Goal: Information Seeking & Learning: Learn about a topic

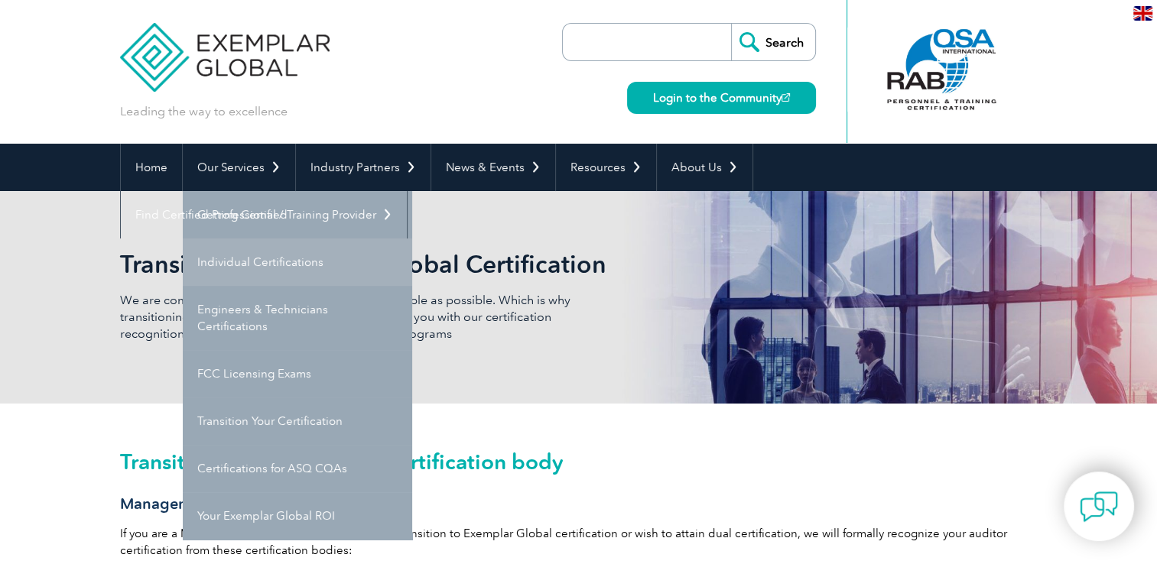
click at [248, 268] on link "Individual Certifications" at bounding box center [297, 262] width 229 height 47
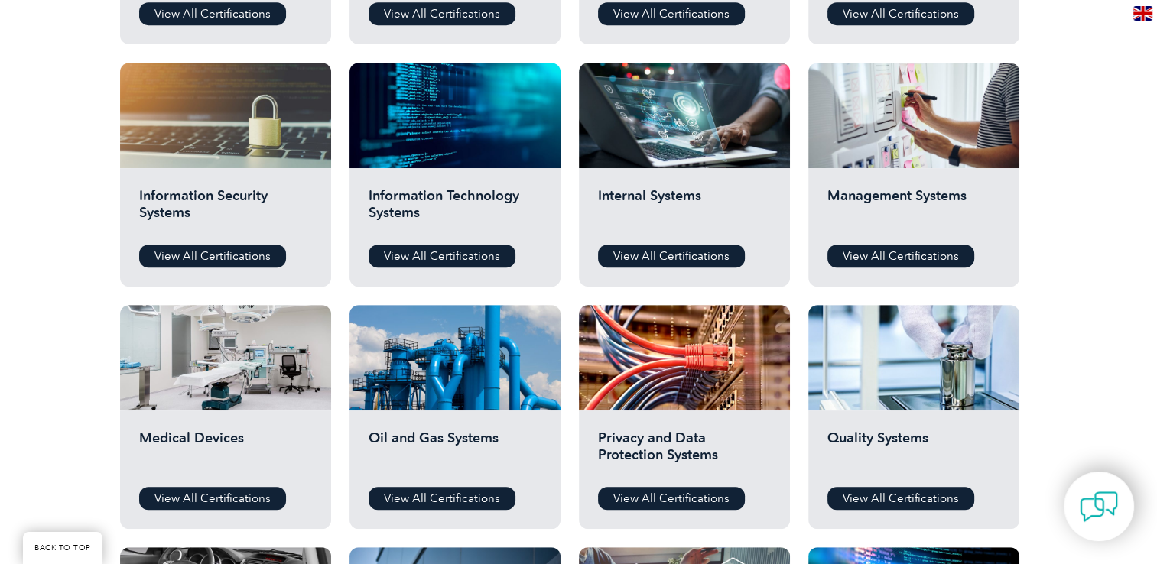
scroll to position [794, 0]
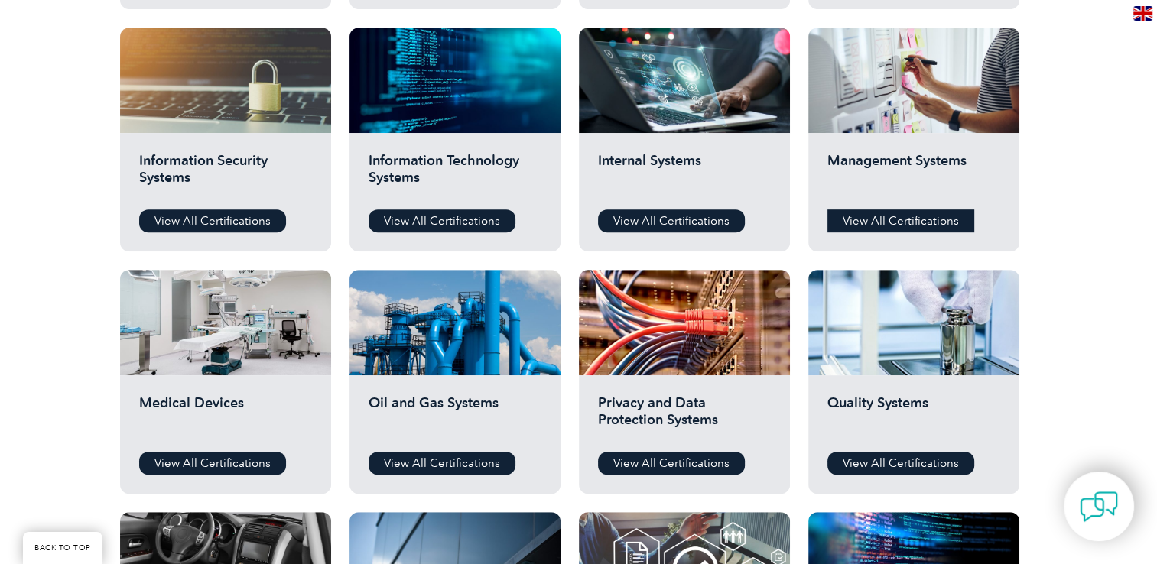
click at [884, 219] on link "View All Certifications" at bounding box center [900, 220] width 147 height 23
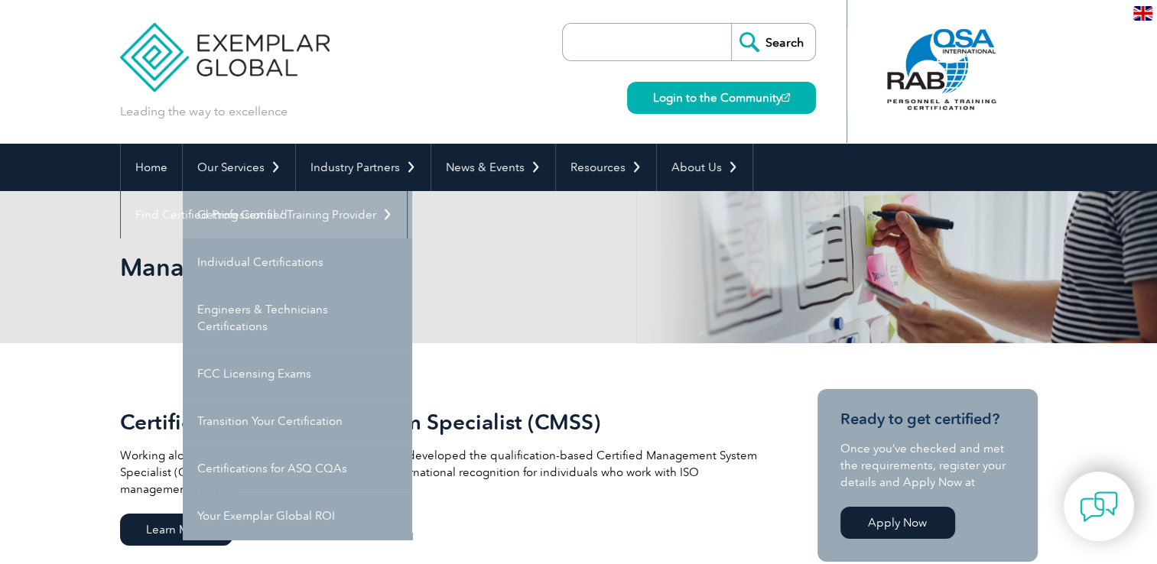
click at [239, 210] on link "Getting Certified" at bounding box center [297, 214] width 229 height 47
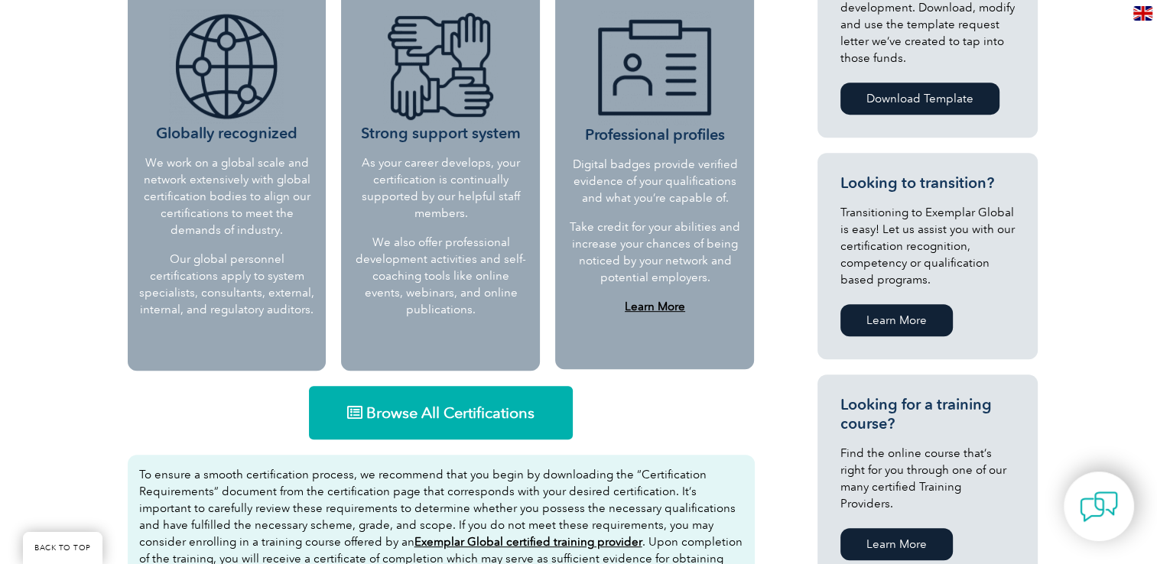
scroll to position [828, 0]
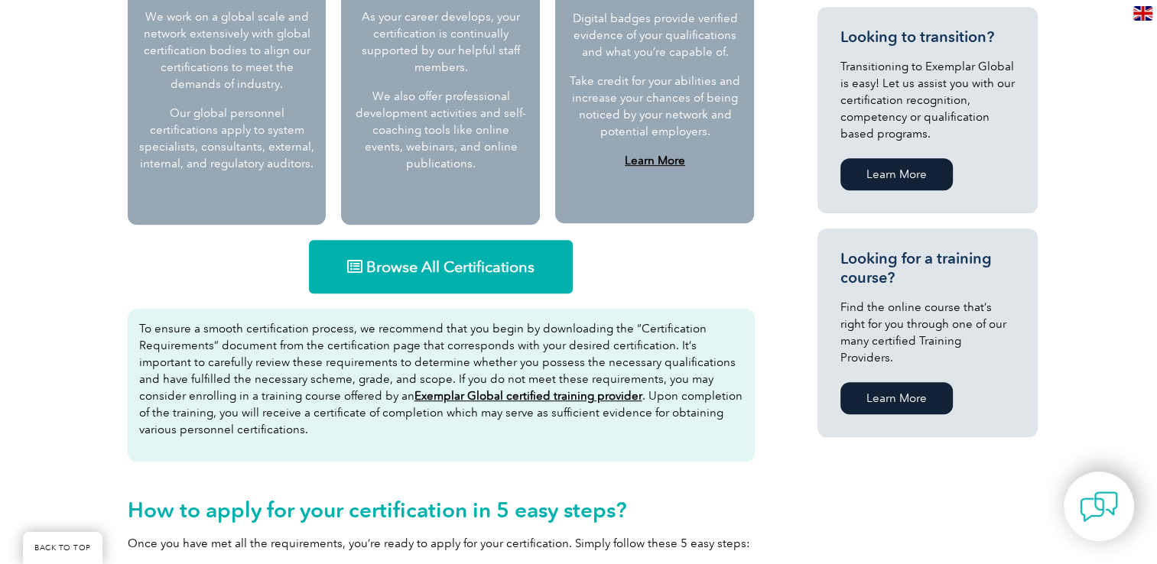
click at [427, 264] on span "Browse All Certifications" at bounding box center [450, 266] width 168 height 15
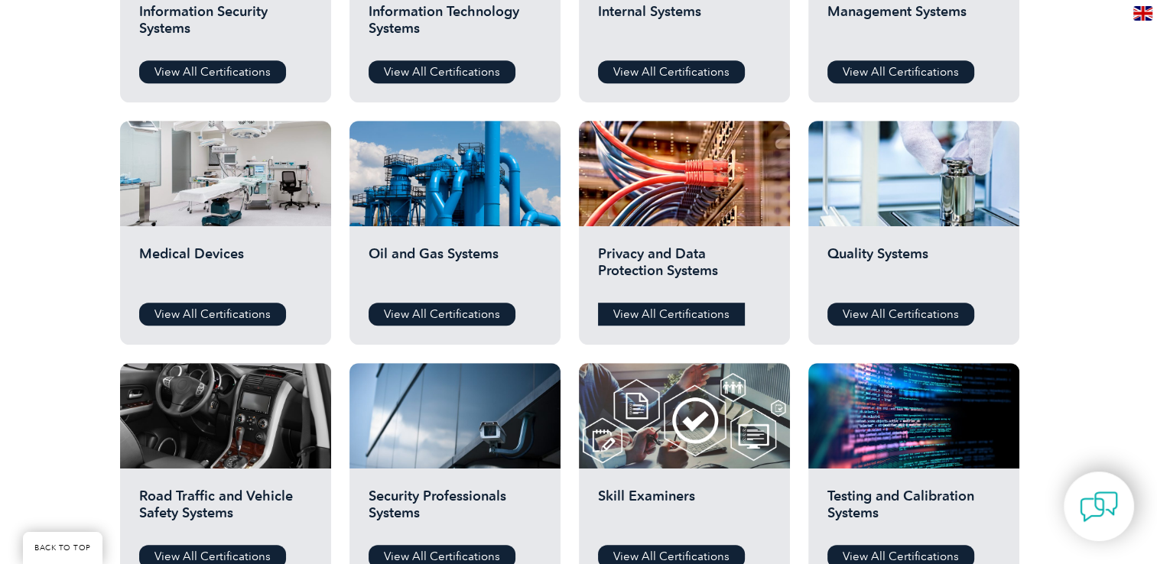
scroll to position [841, 0]
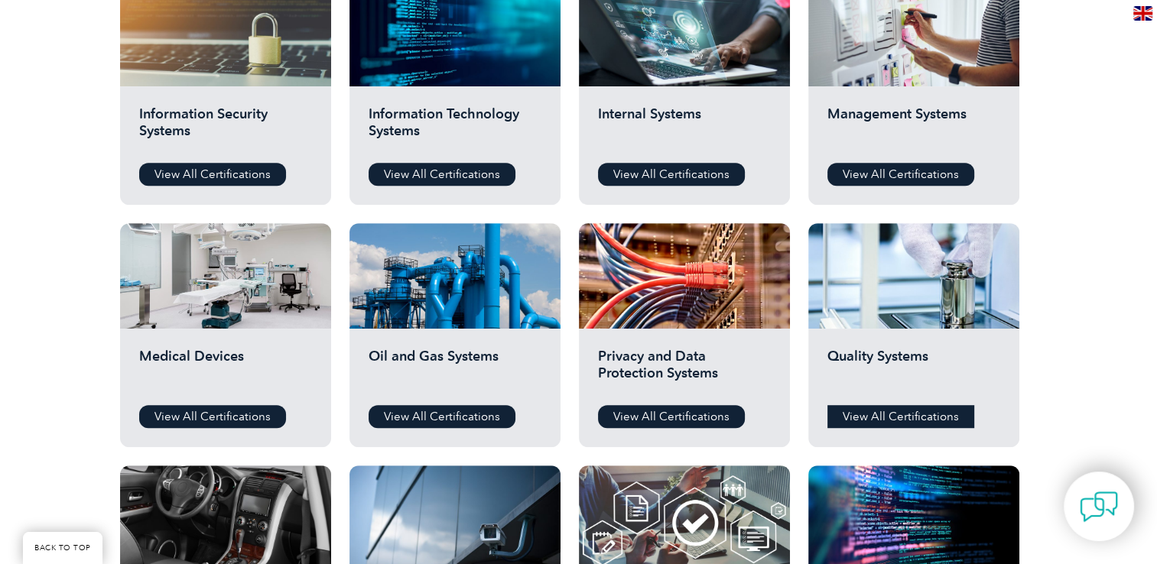
click at [893, 414] on link "View All Certifications" at bounding box center [900, 416] width 147 height 23
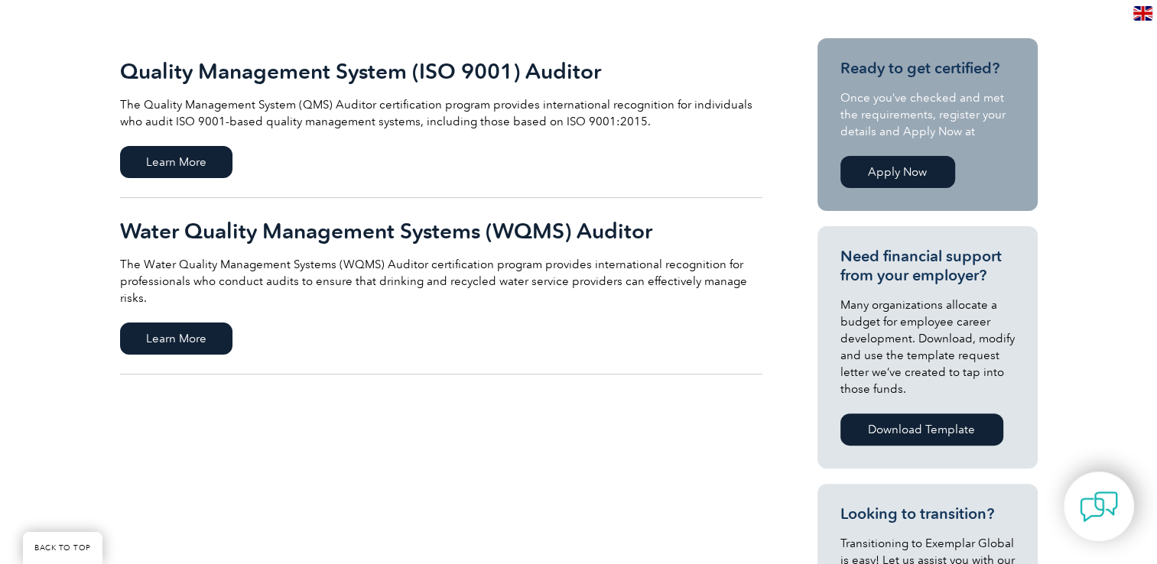
scroll to position [382, 0]
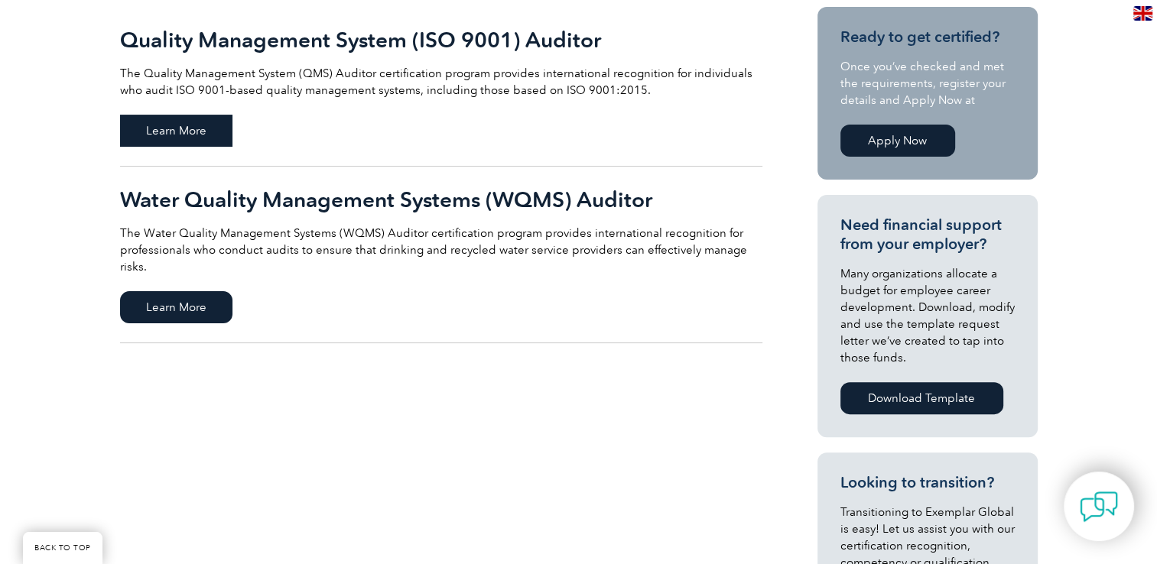
click at [174, 119] on span "Learn More" at bounding box center [176, 131] width 112 height 32
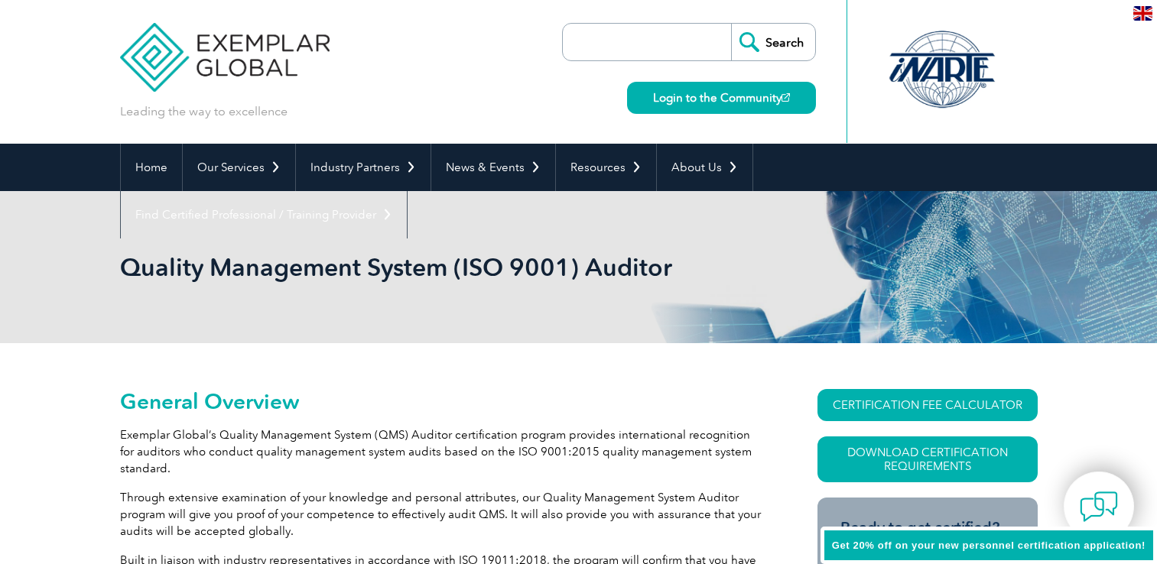
scroll to position [86, 0]
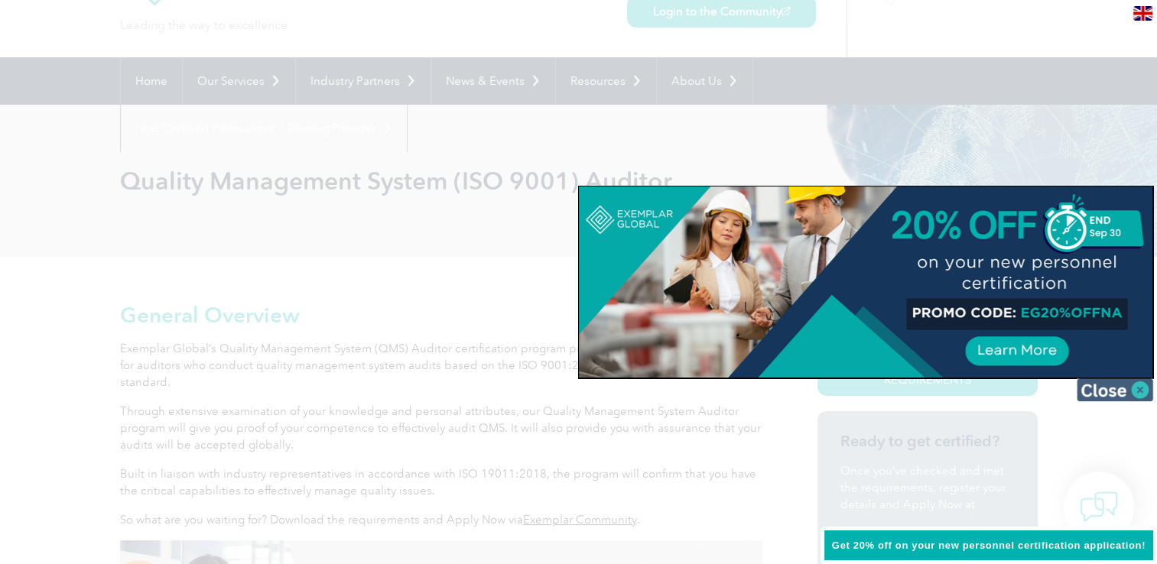
click at [1138, 391] on img at bounding box center [1114, 389] width 76 height 23
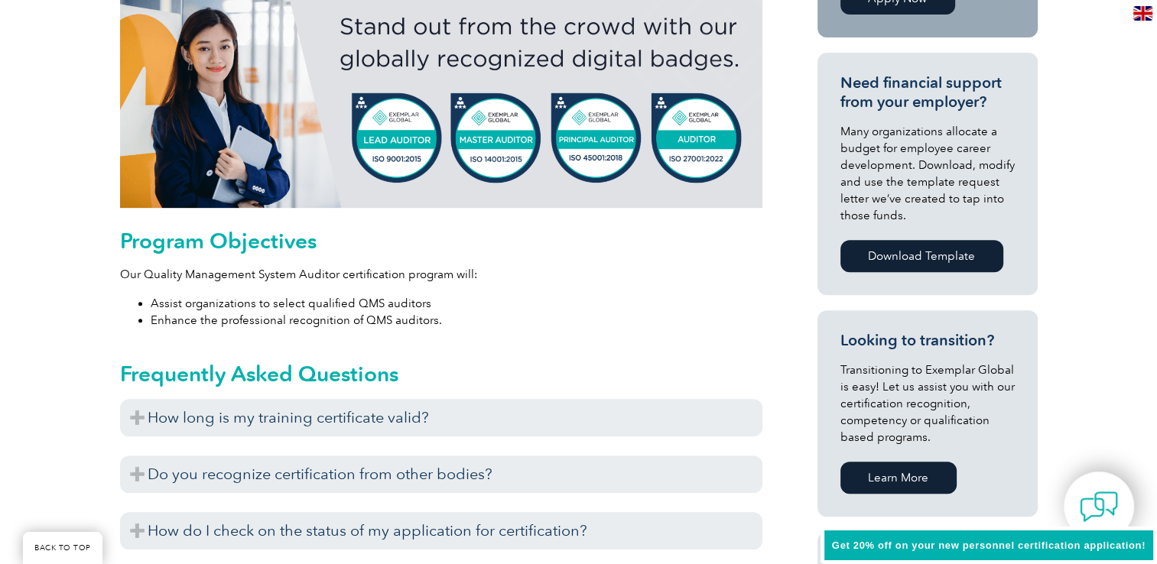
scroll to position [774, 0]
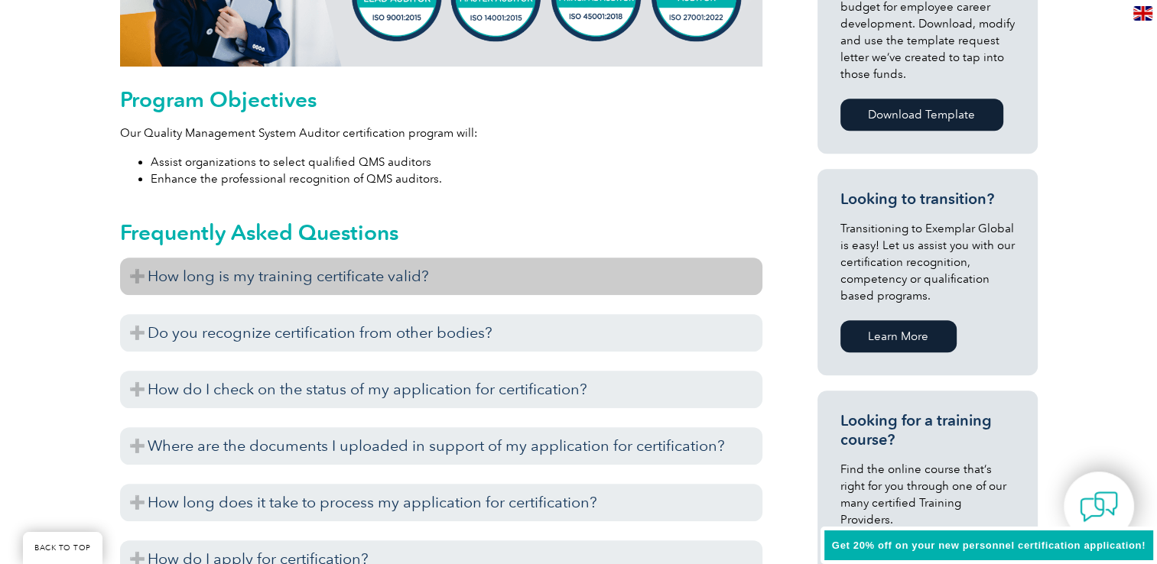
click at [144, 270] on h3 "How long is my training certificate valid?" at bounding box center [441, 276] width 642 height 37
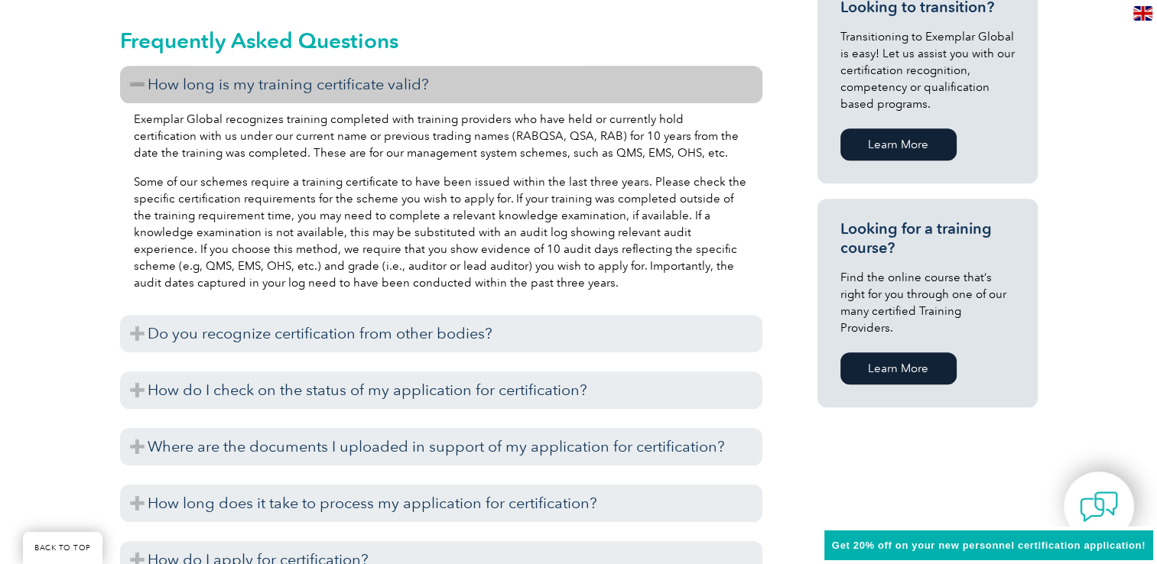
scroll to position [1004, 0]
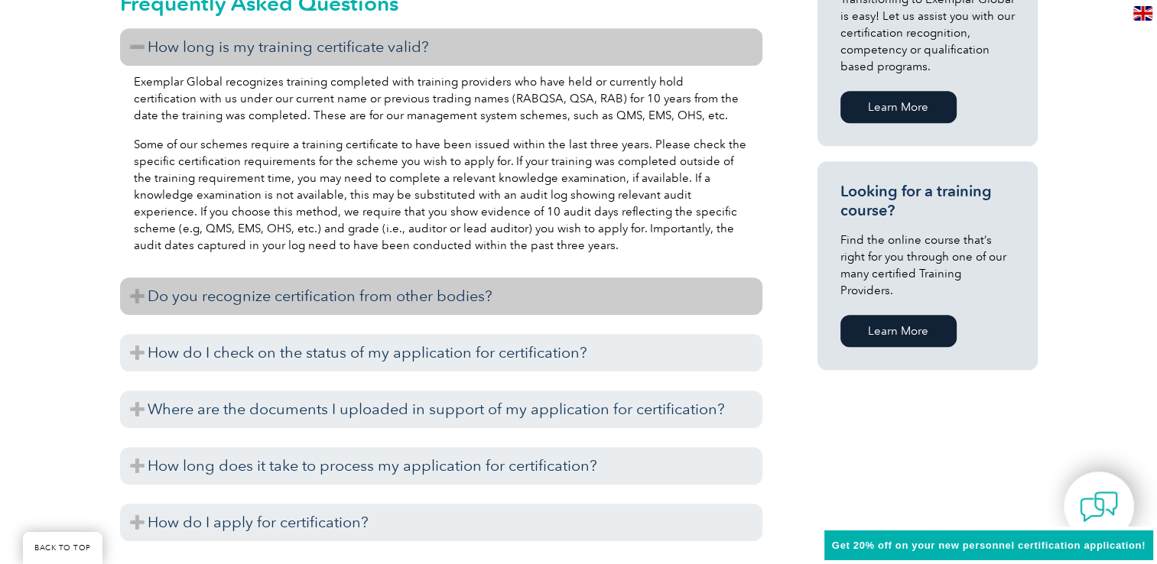
click at [141, 291] on h3 "Do you recognize certification from other bodies?" at bounding box center [441, 296] width 642 height 37
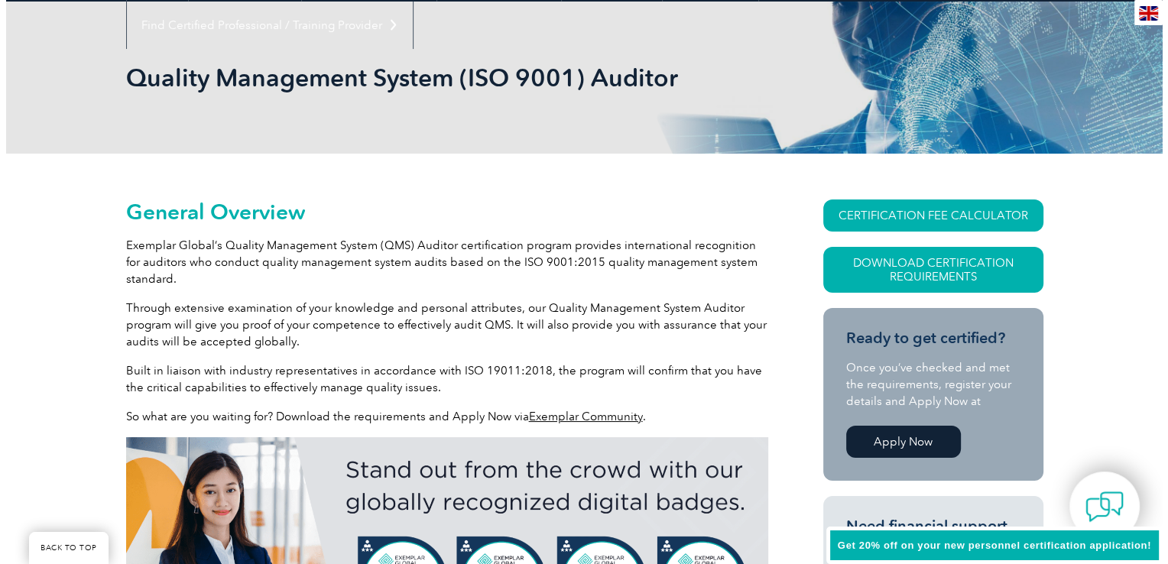
scroll to position [163, 0]
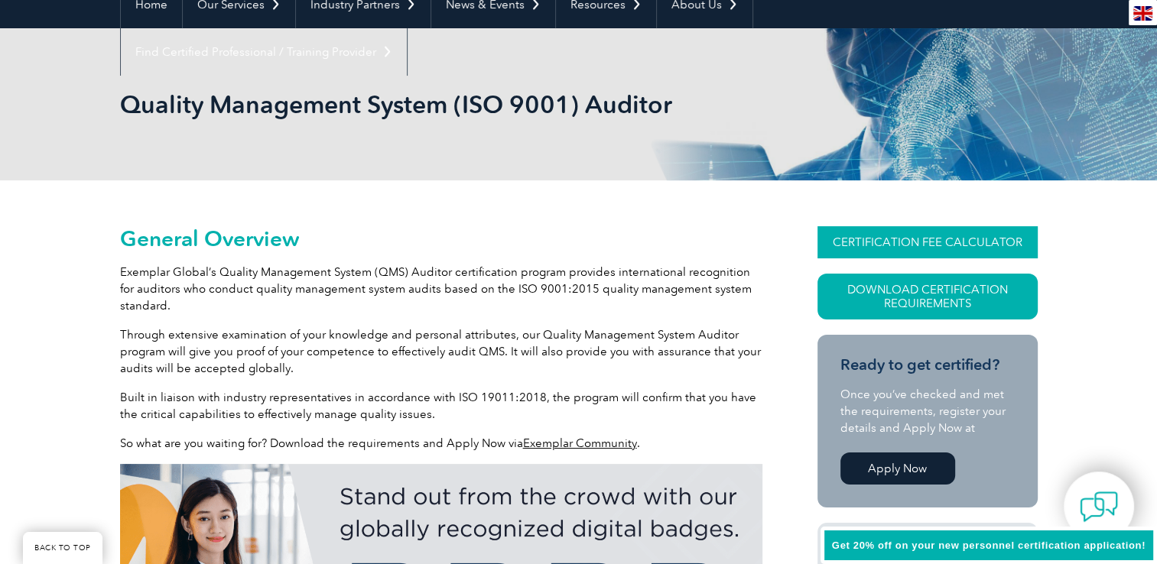
click at [888, 230] on link "CERTIFICATION FEE CALCULATOR" at bounding box center [927, 242] width 220 height 32
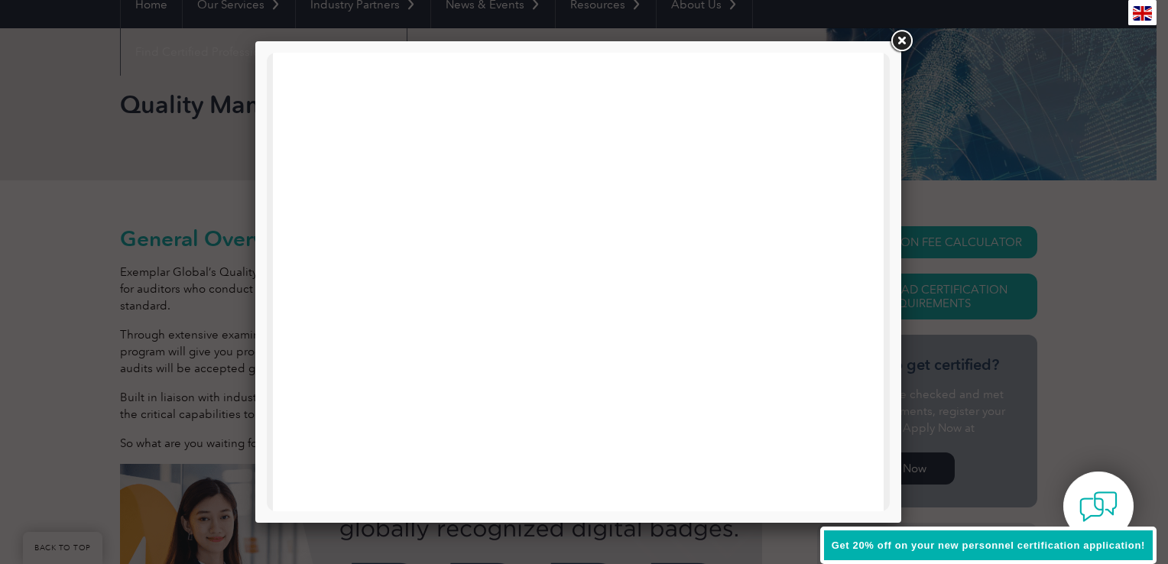
scroll to position [4, 0]
drag, startPoint x: 884, startPoint y: 211, endPoint x: 1157, endPoint y: 267, distance: 278.6
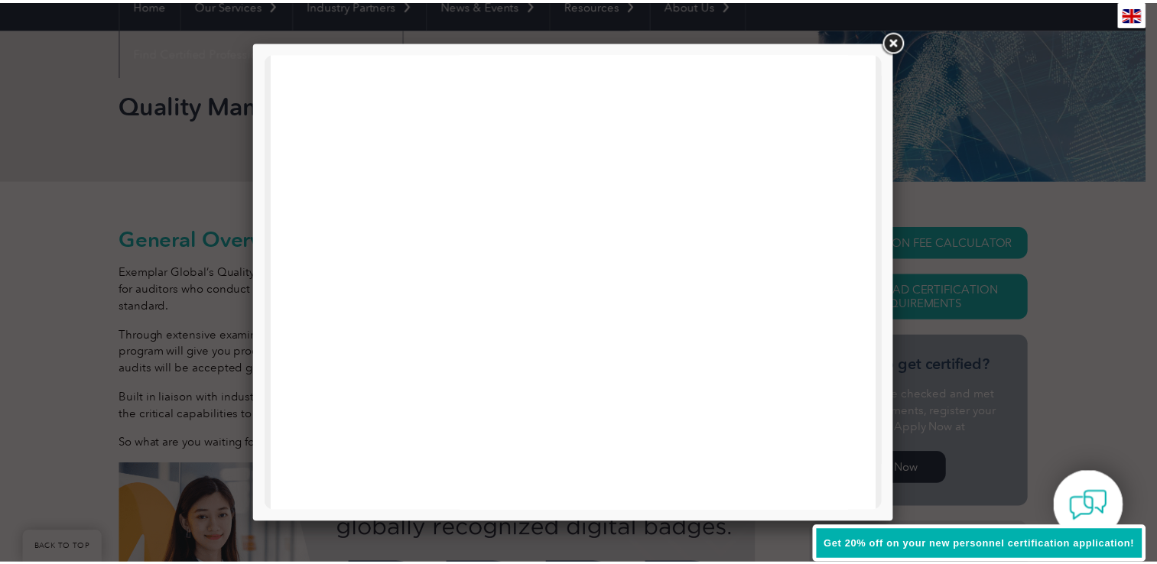
scroll to position [194, 0]
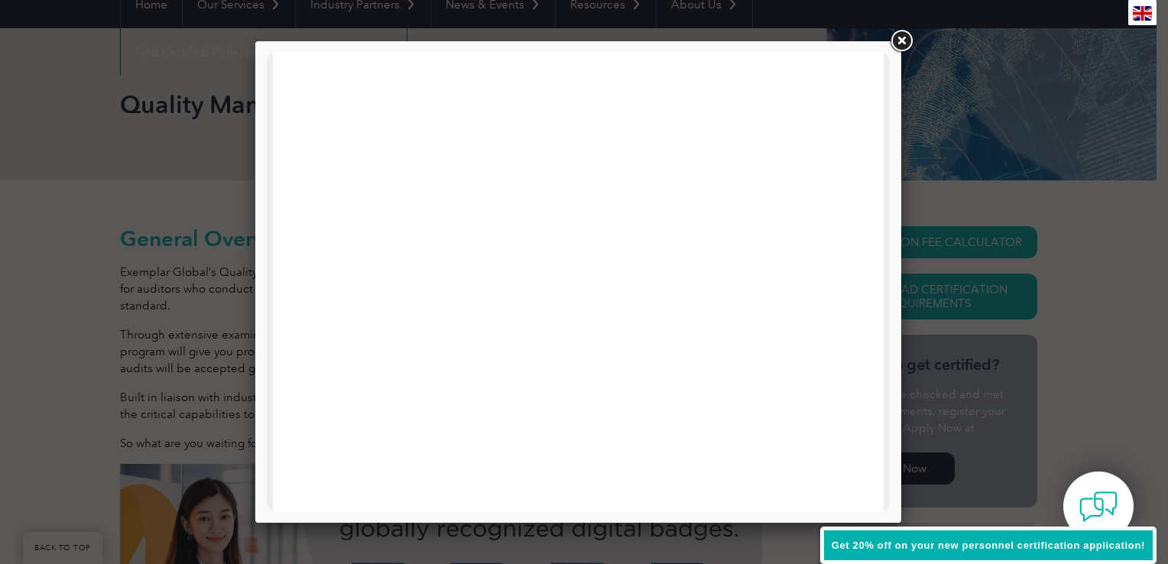
click at [903, 41] on link at bounding box center [902, 42] width 28 height 28
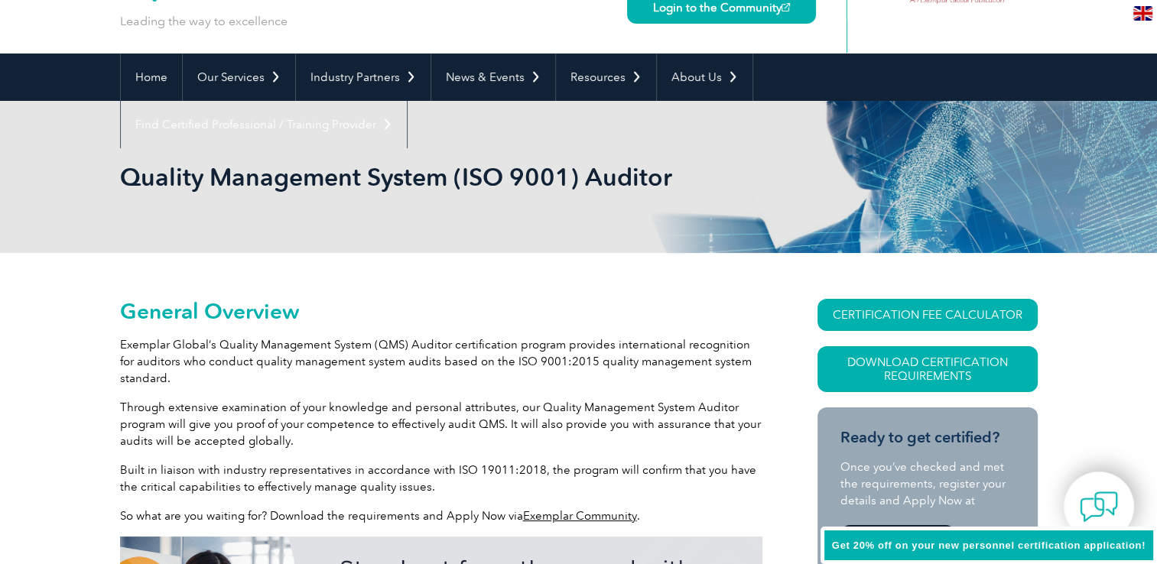
scroll to position [0, 0]
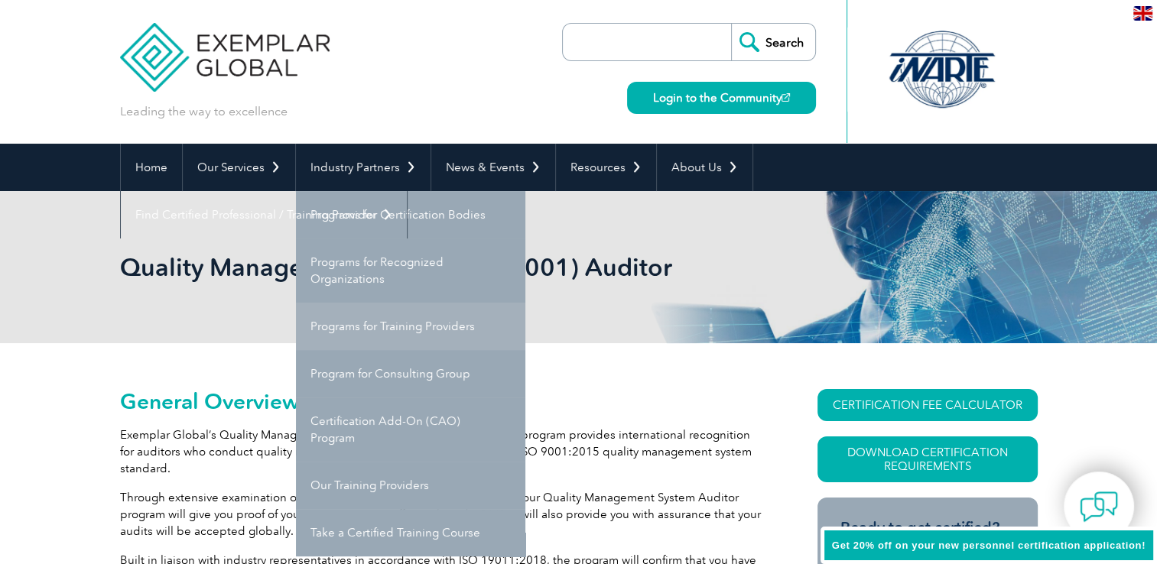
click at [389, 319] on link "Programs for Training Providers" at bounding box center [410, 326] width 229 height 47
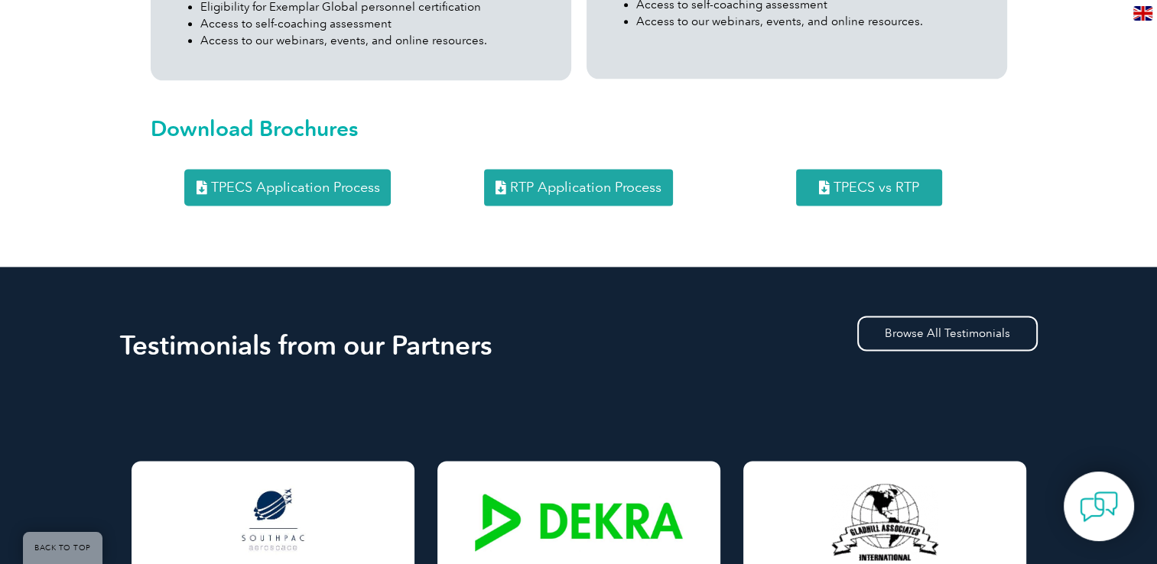
scroll to position [2125, 0]
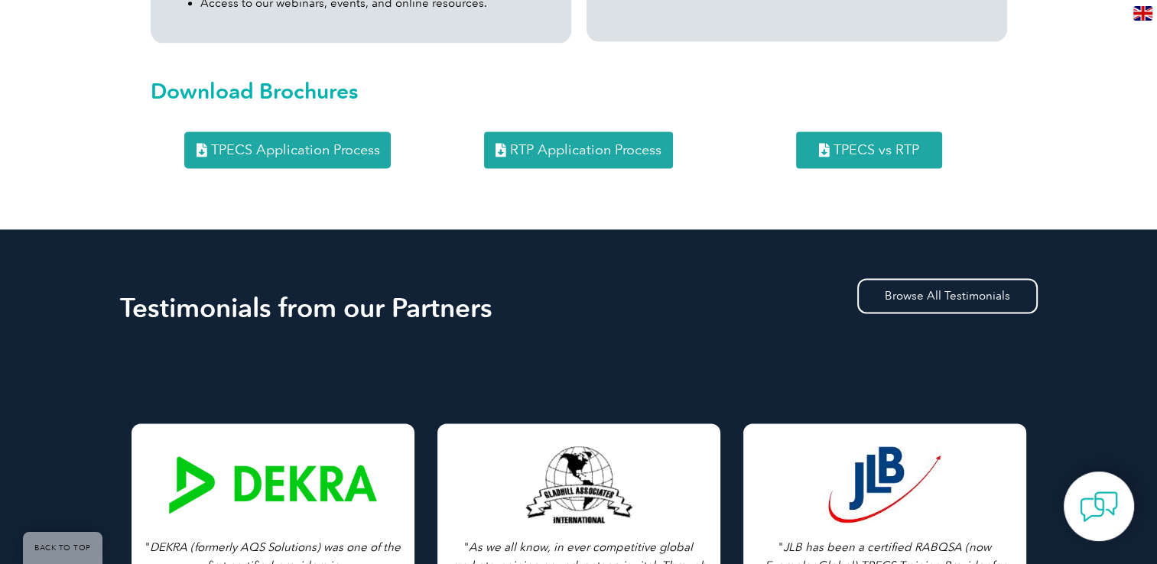
click at [864, 143] on span "TPECS vs RTP" at bounding box center [876, 150] width 86 height 14
